Goal: Transaction & Acquisition: Obtain resource

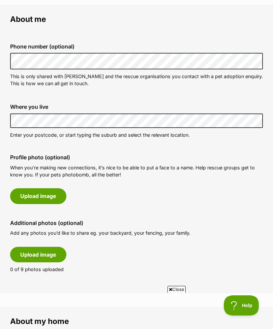
click at [52, 195] on button "Upload image" at bounding box center [38, 195] width 56 height 15
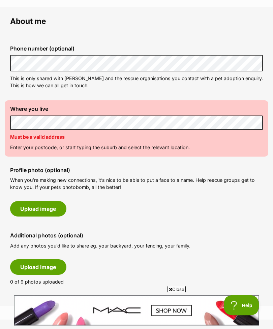
click at [68, 140] on div "Where you live Address line 1 (optional) Address line 2 (optional) Suburb (opti…" at bounding box center [136, 129] width 263 height 56
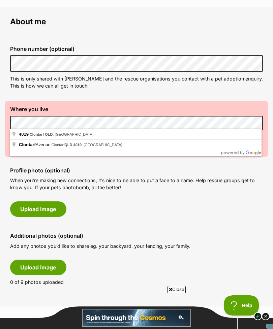
click at [159, 92] on div "Phone number (optional) This is only shared with PetRescue and the rescue organ…" at bounding box center [136, 67] width 263 height 54
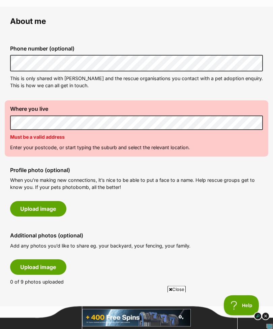
click at [88, 144] on p "Enter your postcode, or start typing the suburb and select the relevant locatio…" at bounding box center [136, 147] width 253 height 7
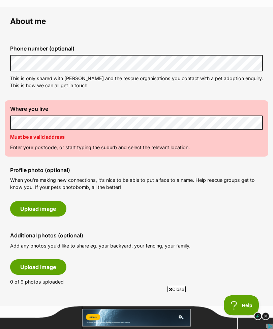
scroll to position [187, 0]
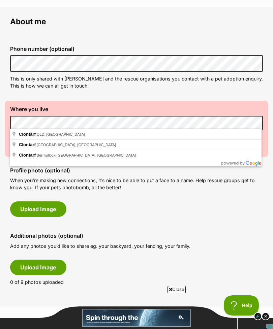
click at [206, 223] on div "Phone number (optional) This is only shared with PetRescue and the rescue organ…" at bounding box center [136, 162] width 253 height 257
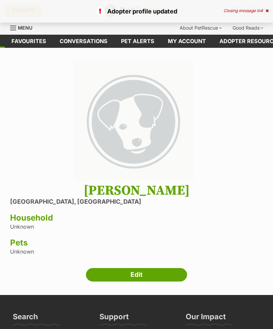
click at [159, 274] on link "Edit" at bounding box center [136, 274] width 101 height 13
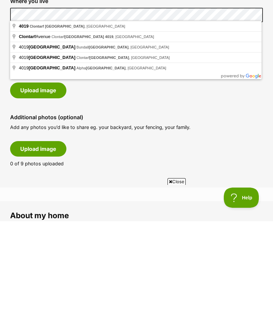
click at [127, 97] on fieldset "Phone number (optional) This is only shared with PetRescue and the rescue organ…" at bounding box center [136, 67] width 253 height 66
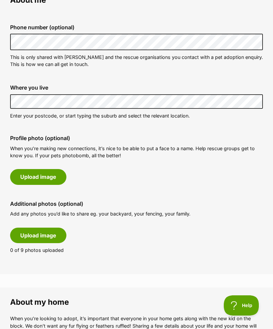
click at [50, 181] on button "Upload image" at bounding box center [38, 176] width 56 height 15
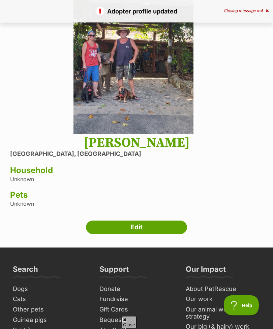
scroll to position [88, 0]
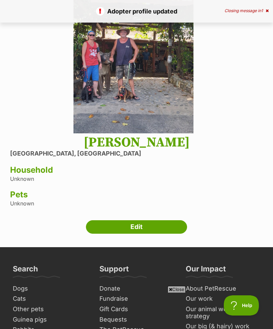
click at [148, 227] on link "Edit" at bounding box center [136, 226] width 101 height 13
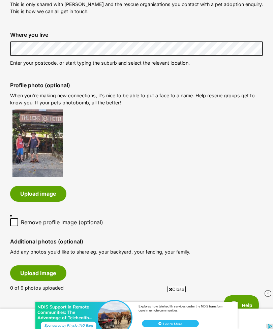
scroll to position [262, 0]
click at [53, 269] on button "Upload image" at bounding box center [38, 272] width 56 height 15
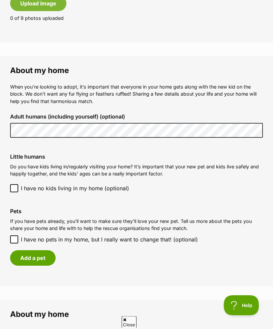
scroll to position [750, 0]
click at [45, 250] on button "Add a pet" at bounding box center [32, 257] width 45 height 15
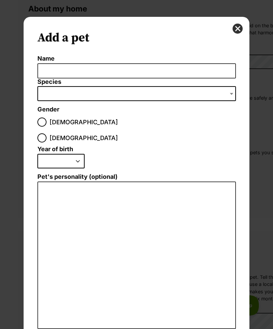
scroll to position [0, 0]
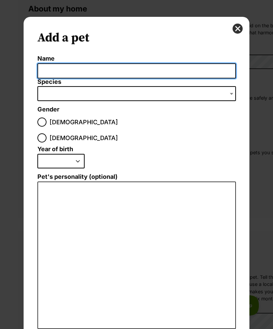
click at [80, 71] on input "Name" at bounding box center [136, 70] width 198 height 15
type input "Amber"
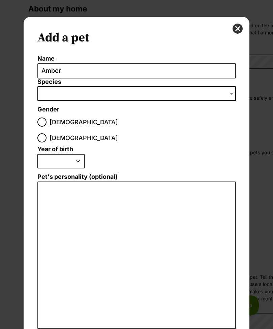
click at [79, 96] on span "Dialog Window - Close (Press escape to close)" at bounding box center [136, 93] width 198 height 15
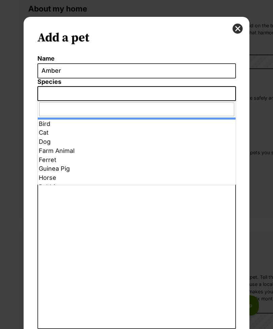
select select "1"
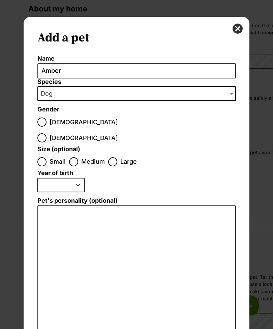
click at [46, 133] on input "Female" at bounding box center [41, 137] width 9 height 9
radio input "true"
click at [44, 157] on input "Small" at bounding box center [41, 161] width 9 height 9
radio input "true"
click at [76, 178] on select "2025 2024 2023 2022 2021 2020 2019 2018 2017 2016 2015 2014 2013 2012 2011 2010…" at bounding box center [60, 185] width 47 height 15
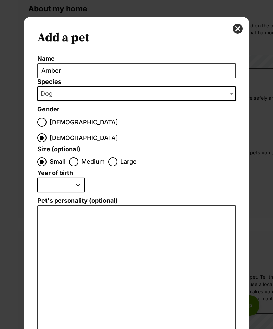
select select "2018"
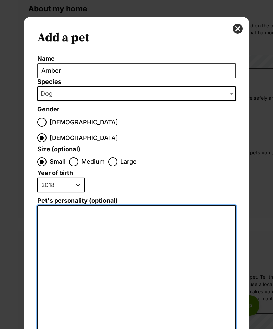
click at [118, 209] on textarea "Pet's personality (optional)" at bounding box center [136, 280] width 198 height 148
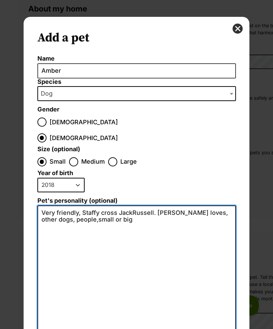
click at [63, 206] on textarea "Very friendly, Staffy cross JackRussell. Amber loves, other dogs, people,small …" at bounding box center [136, 280] width 198 height 148
click at [105, 206] on textarea "Very friendly, Staffy cross JackRussell. Amber loves, other dogs, people, small…" at bounding box center [136, 280] width 198 height 148
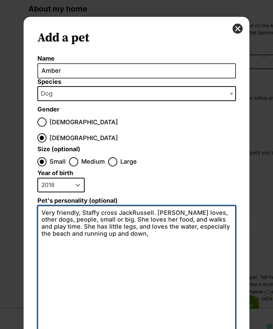
click at [152, 211] on textarea "Very friendly, Staffy cross JackRussell. Amber loves, other dogs, people, small…" at bounding box center [136, 280] width 198 height 148
click at [80, 218] on textarea "Very friendly, Staffy cross JackRussell. Amber loves, other dogs, people, small…" at bounding box center [136, 280] width 198 height 148
click at [212, 217] on textarea "Very friendly, Staffy cross JackRussell. Amber loves, other dogs, people, small…" at bounding box center [136, 280] width 198 height 148
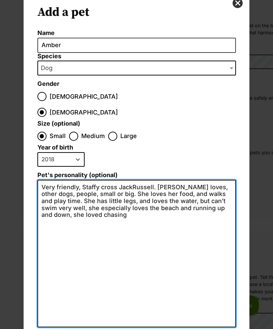
scroll to position [35, 0]
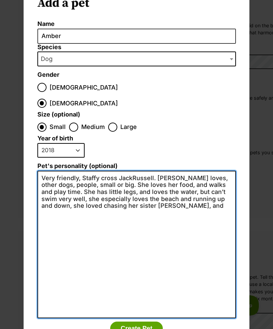
click at [228, 171] on textarea "Very friendly, Staffy cross JackRussell. Amber loves, other dogs, people, small…" at bounding box center [136, 245] width 198 height 148
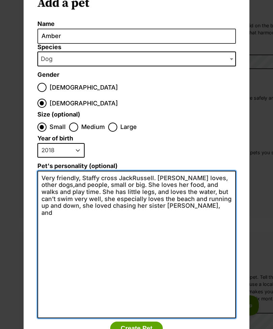
click at [130, 171] on textarea "Very friendly, Staffy cross JackRussell. Amber loves, other dogs,and people, sm…" at bounding box center [136, 245] width 198 height 148
click at [170, 171] on textarea "Very friendly, Staffy cross JackRussell. Amber loves, other dogs,and people, sm…" at bounding box center [136, 245] width 198 height 148
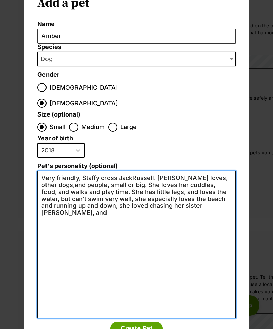
click at [205, 190] on textarea "Very friendly, Staffy cross JackRussell. Amber loves, other dogs,and people, sm…" at bounding box center [136, 245] width 198 height 148
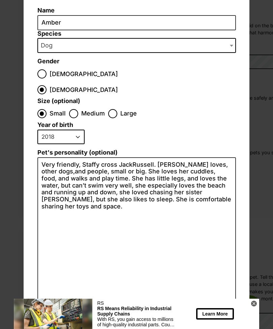
scroll to position [48, 0]
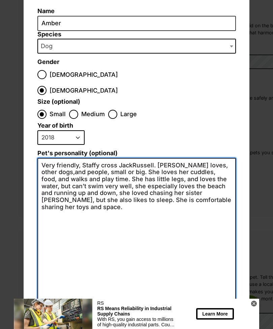
type textarea "Very friendly, Staffy cross JackRussell. Amber loves, other dogs,and people, sm…"
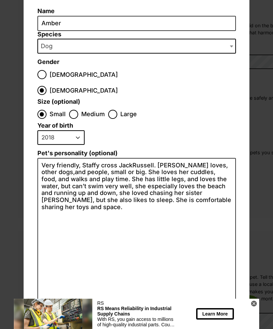
click at [252, 305] on icon at bounding box center [254, 304] width 6 height 6
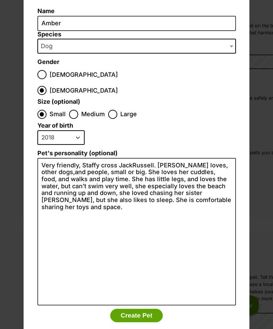
click at [148, 309] on button "Create Pet" at bounding box center [136, 315] width 53 height 13
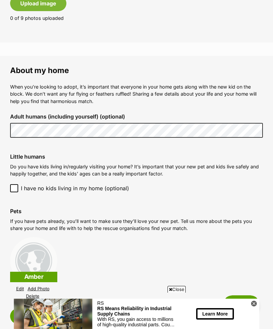
scroll to position [0, 0]
click at [44, 286] on link "Add Photo" at bounding box center [39, 288] width 22 height 5
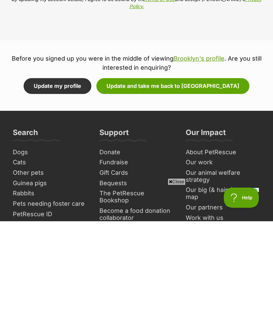
scroll to position [1375, 0]
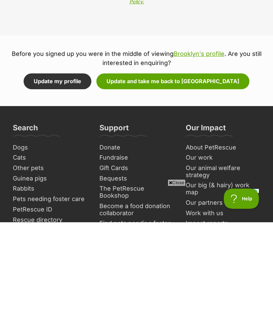
click at [203, 180] on button "Update and take me back to Brooklyn" at bounding box center [172, 187] width 153 height 15
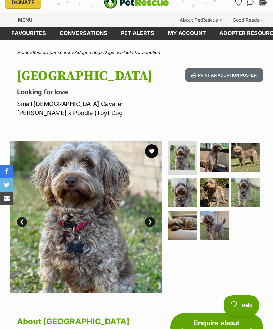
scroll to position [12, 0]
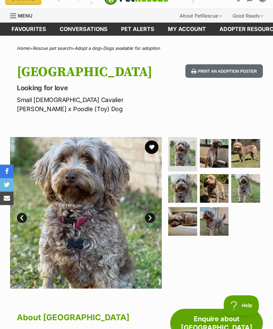
click at [191, 149] on img at bounding box center [183, 154] width 26 height 26
click at [155, 219] on link "Next" at bounding box center [150, 218] width 10 height 10
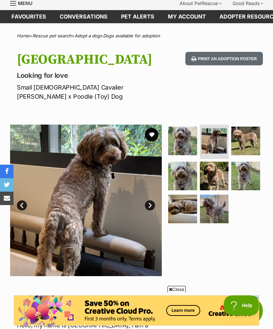
click at [157, 201] on img at bounding box center [86, 201] width 152 height 152
click at [212, 148] on img at bounding box center [214, 141] width 26 height 26
click at [257, 140] on img at bounding box center [245, 141] width 29 height 29
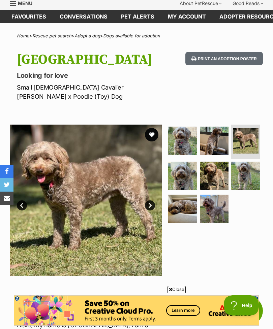
click at [152, 204] on link "Next" at bounding box center [150, 205] width 10 height 10
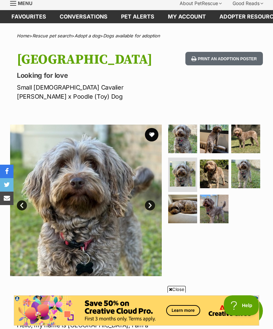
click at [220, 175] on img at bounding box center [214, 174] width 29 height 29
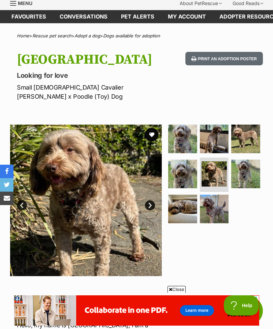
click at [249, 175] on img at bounding box center [245, 174] width 29 height 29
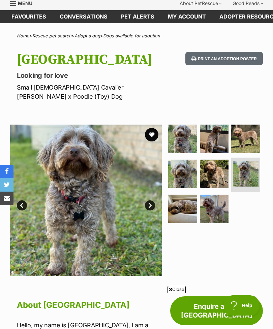
click at [215, 208] on img at bounding box center [214, 209] width 29 height 29
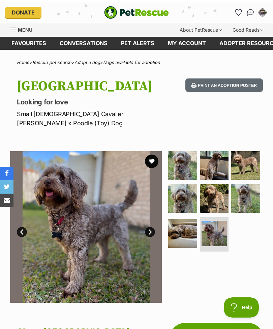
scroll to position [6, 0]
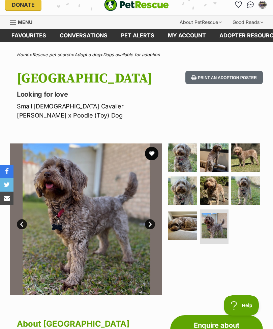
click at [152, 226] on link "Next" at bounding box center [150, 224] width 10 height 10
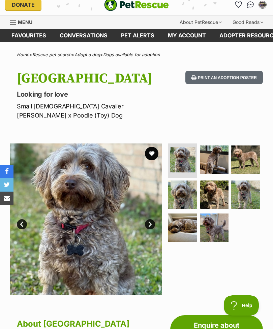
click at [153, 226] on link "Next" at bounding box center [150, 224] width 10 height 10
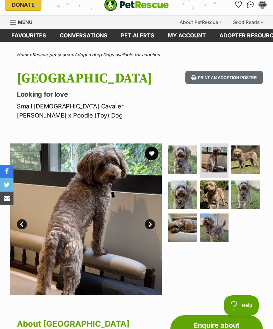
click at [146, 222] on link "Next" at bounding box center [150, 224] width 10 height 10
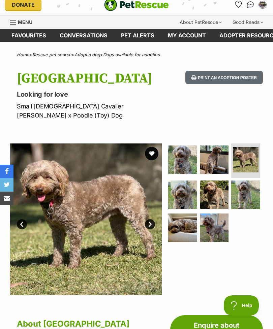
click at [149, 224] on link "Next" at bounding box center [150, 224] width 10 height 10
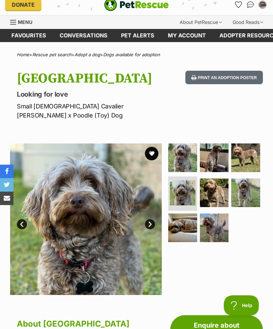
click at [154, 224] on link "Next" at bounding box center [150, 224] width 10 height 10
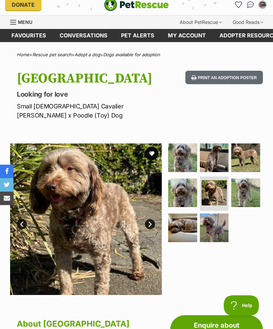
click at [148, 222] on link "Next" at bounding box center [150, 224] width 10 height 10
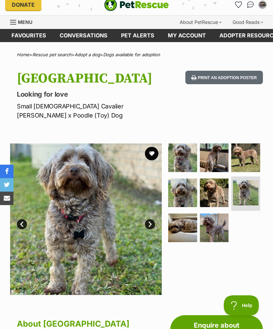
click at [152, 222] on link "Next" at bounding box center [150, 224] width 10 height 10
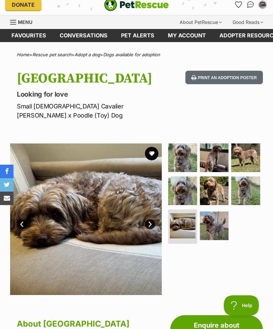
click at [248, 165] on img at bounding box center [245, 158] width 29 height 29
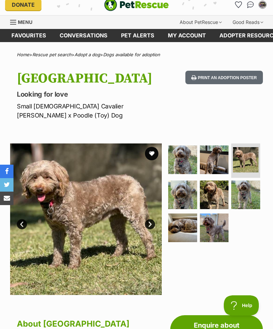
click at [24, 224] on link "Prev" at bounding box center [22, 224] width 10 height 10
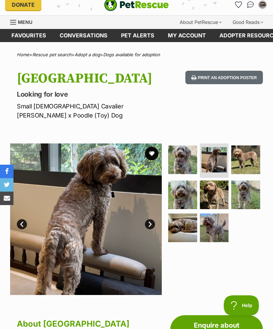
click at [20, 225] on link "Prev" at bounding box center [22, 224] width 10 height 10
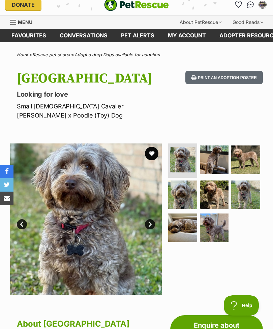
click at [188, 153] on img at bounding box center [183, 160] width 26 height 26
click at [151, 224] on link "Next" at bounding box center [150, 224] width 10 height 10
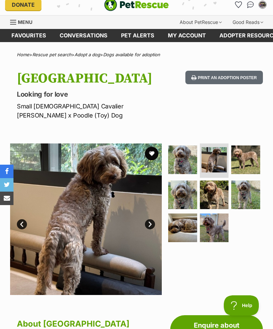
click at [150, 222] on link "Next" at bounding box center [150, 224] width 10 height 10
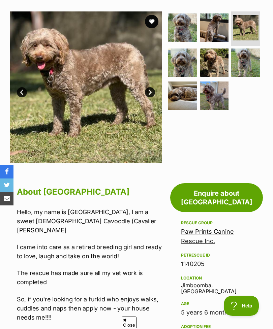
scroll to position [138, 0]
click at [245, 195] on link "Enquire about Brooklyn" at bounding box center [216, 197] width 93 height 29
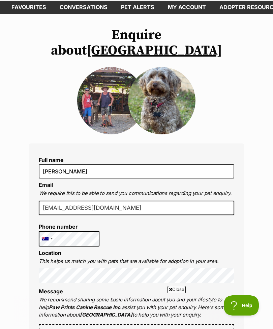
scroll to position [34, 0]
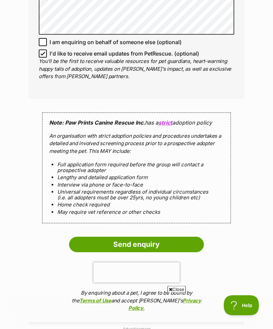
click at [148, 237] on input "Send enquiry" at bounding box center [136, 244] width 135 height 15
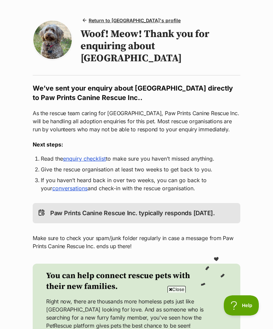
scroll to position [52, 0]
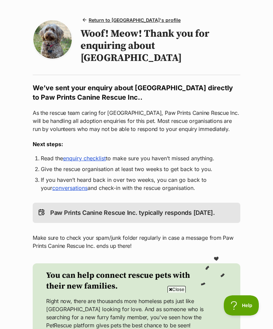
click at [105, 155] on link "enquiry checklist" at bounding box center [84, 158] width 43 height 7
